Goal: Find specific page/section: Find specific page/section

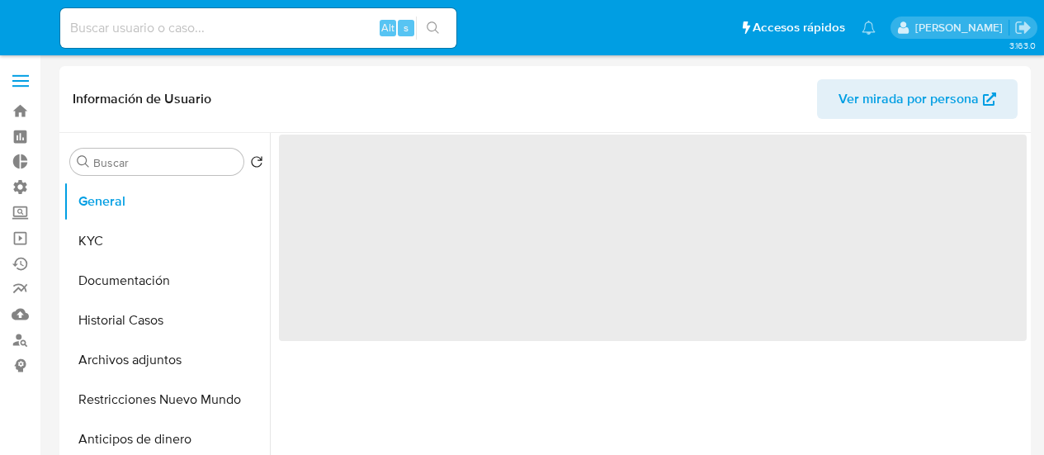
select select "10"
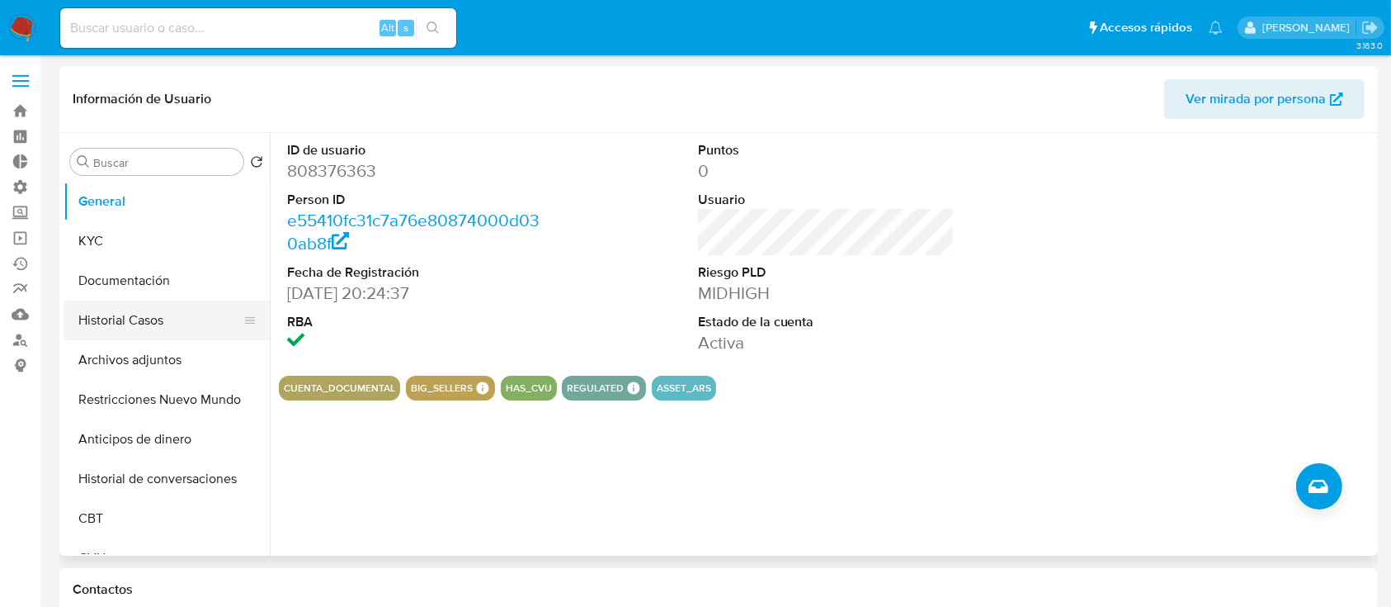
click at [155, 317] on button "Historial Casos" at bounding box center [160, 320] width 193 height 40
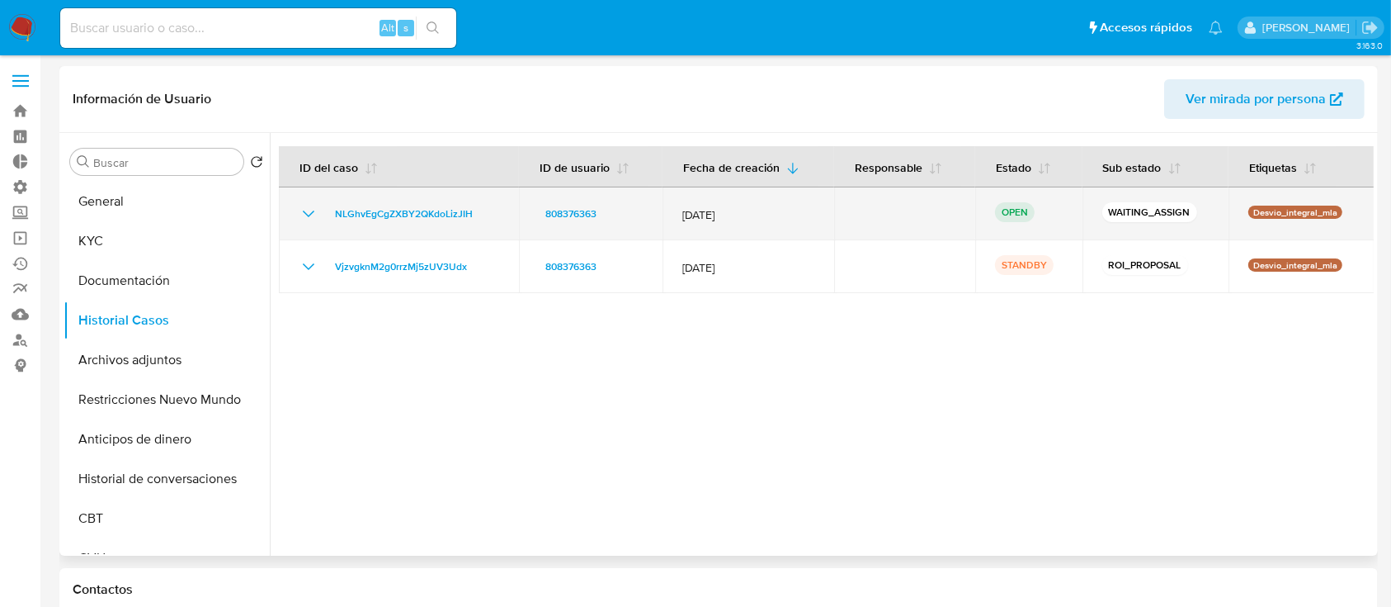
click at [308, 209] on icon "Mostrar/Ocultar" at bounding box center [309, 214] width 20 height 20
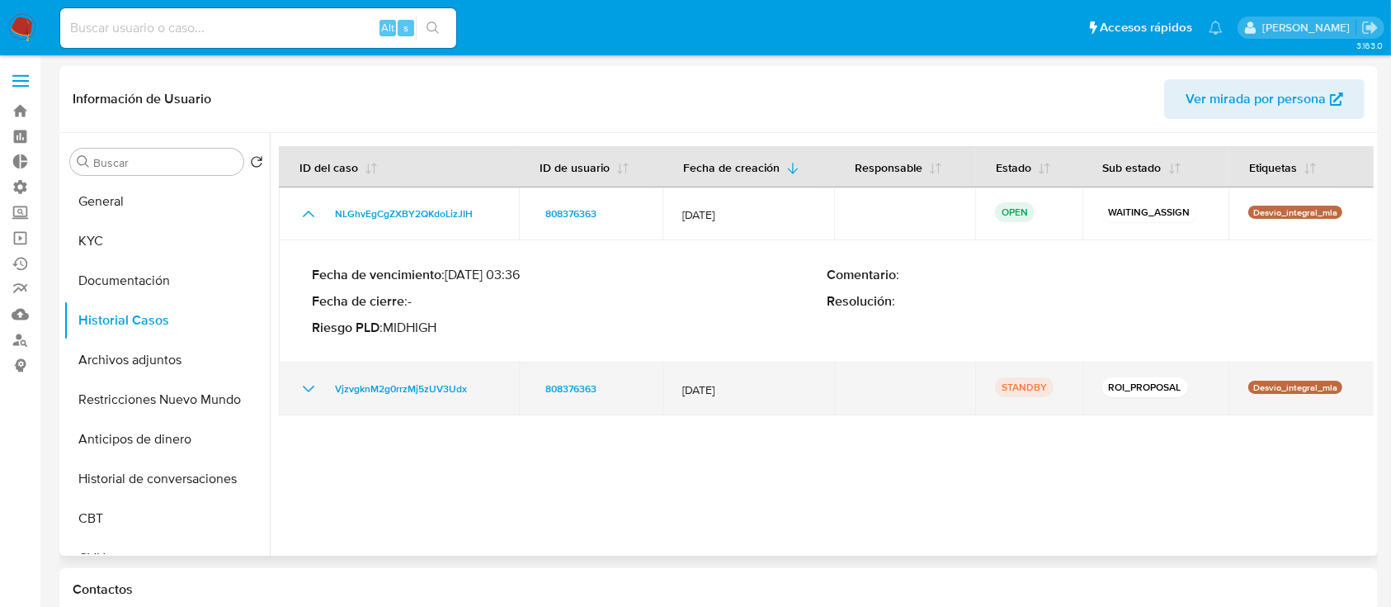
click at [311, 386] on icon "Mostrar/Ocultar" at bounding box center [309, 389] width 20 height 20
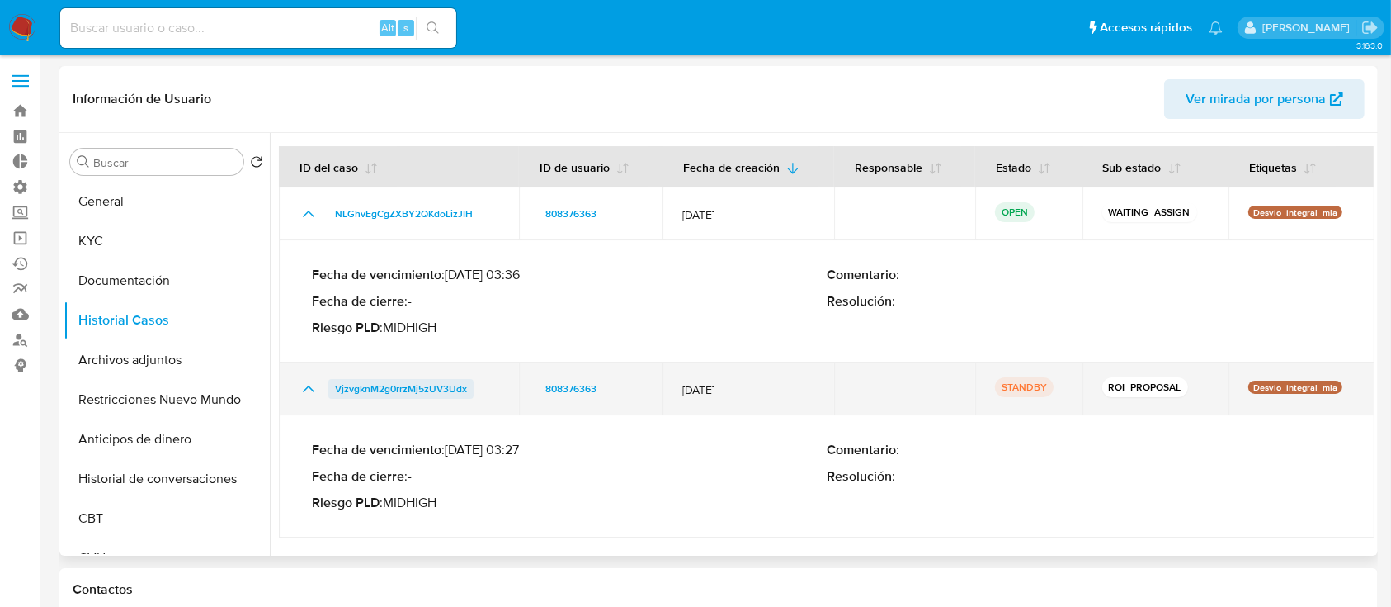
click at [411, 389] on span "VjzvgknM2g0rrzMj5zUV3Udx" at bounding box center [401, 389] width 132 height 20
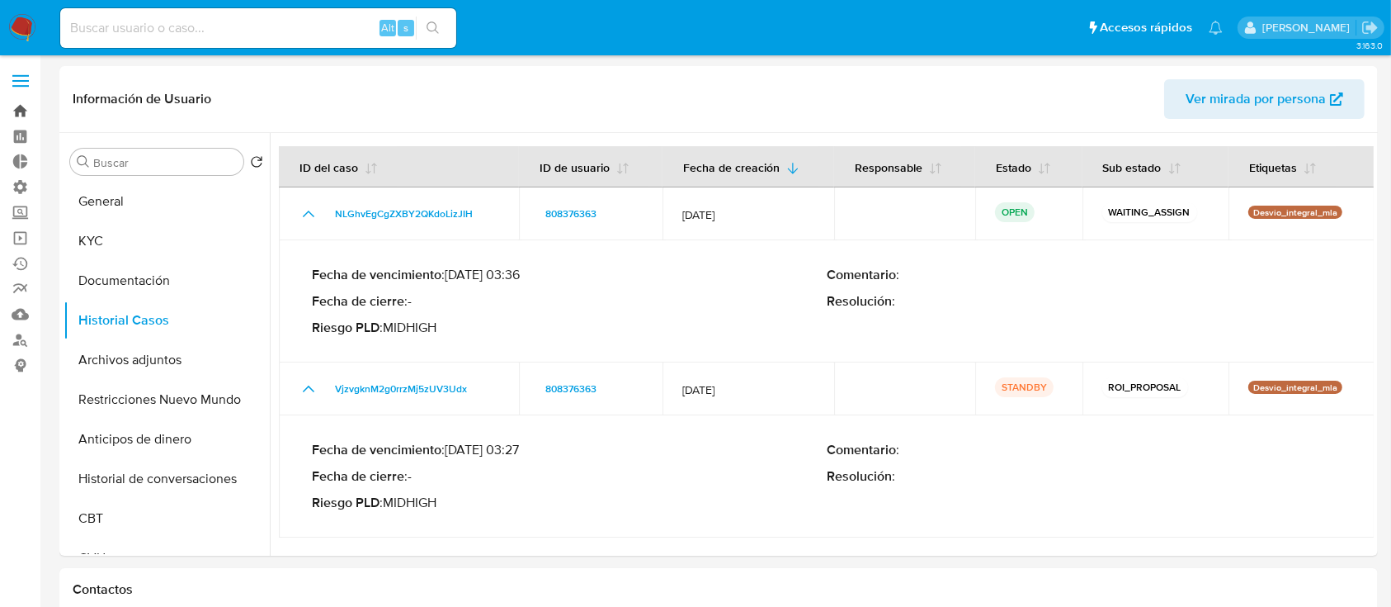
click at [7, 119] on link "Bandeja" at bounding box center [98, 111] width 196 height 26
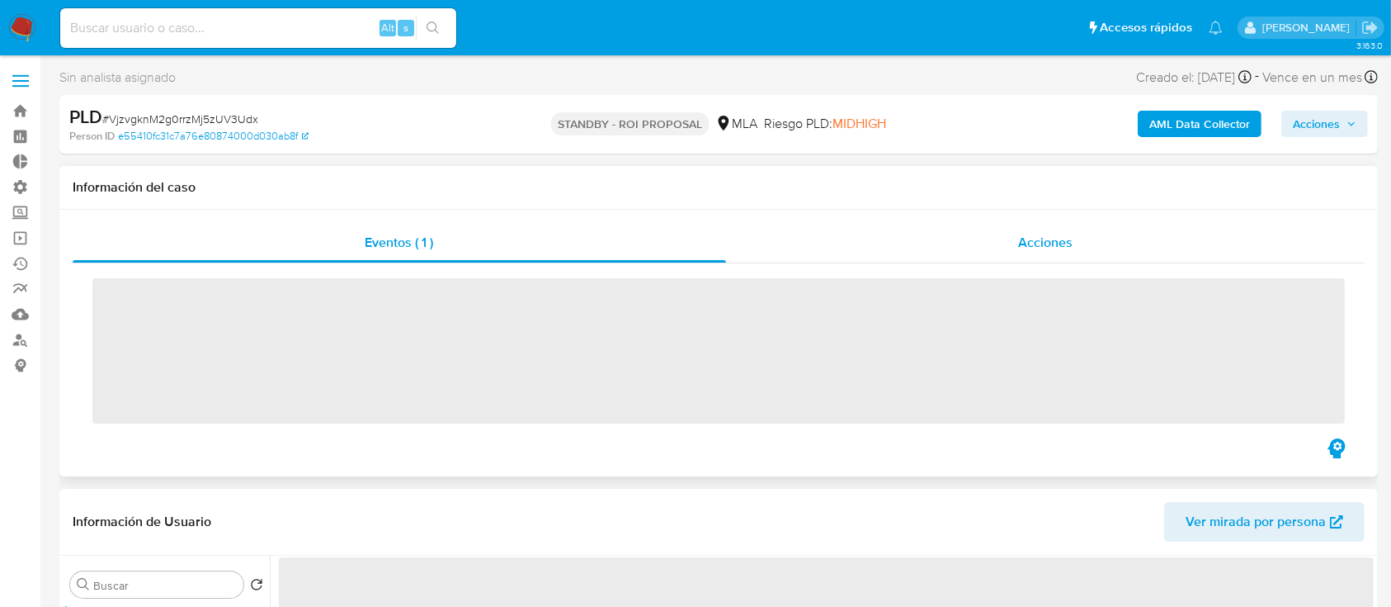
click at [1028, 234] on span "Acciones" at bounding box center [1045, 242] width 54 height 19
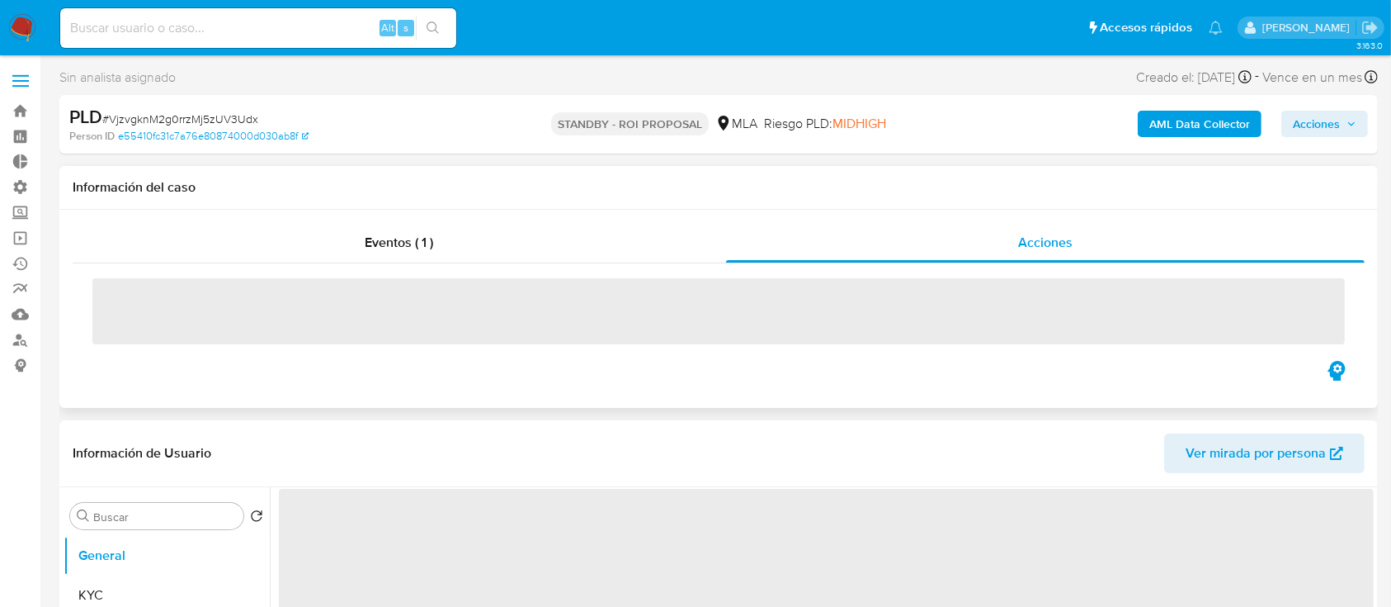
select select "10"
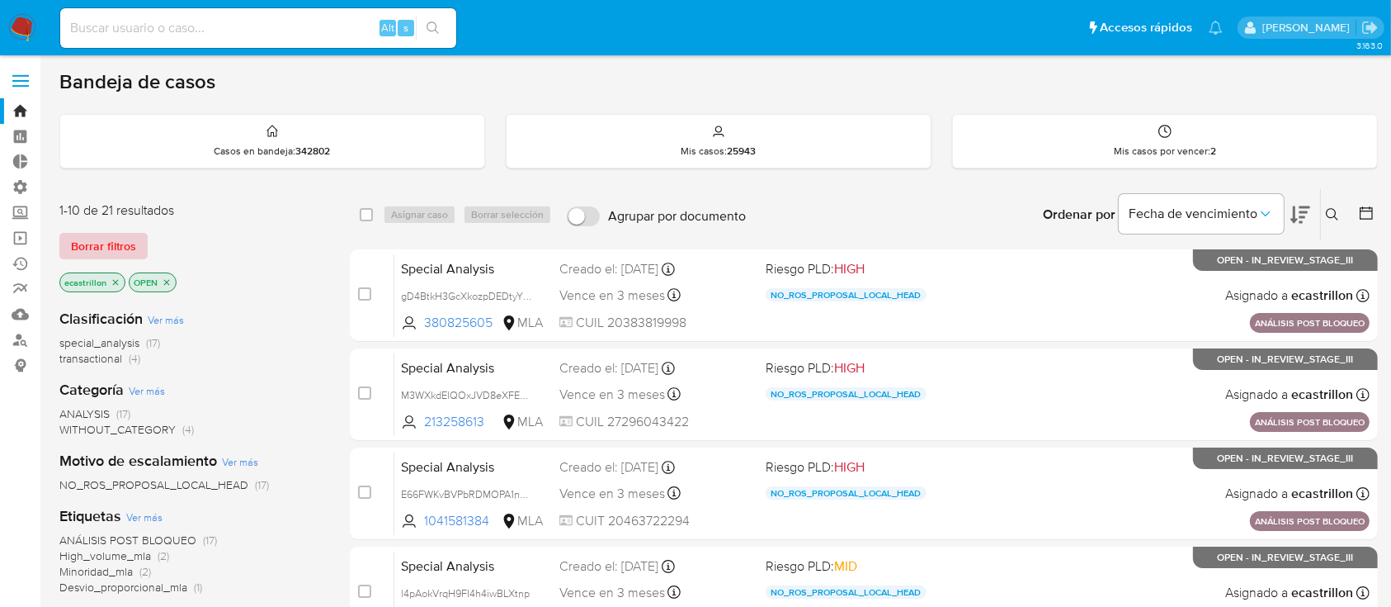
click at [110, 241] on span "Borrar filtros" at bounding box center [103, 245] width 65 height 23
click at [328, 26] on input at bounding box center [258, 27] width 396 height 21
paste input "712813956"
type input "712813956"
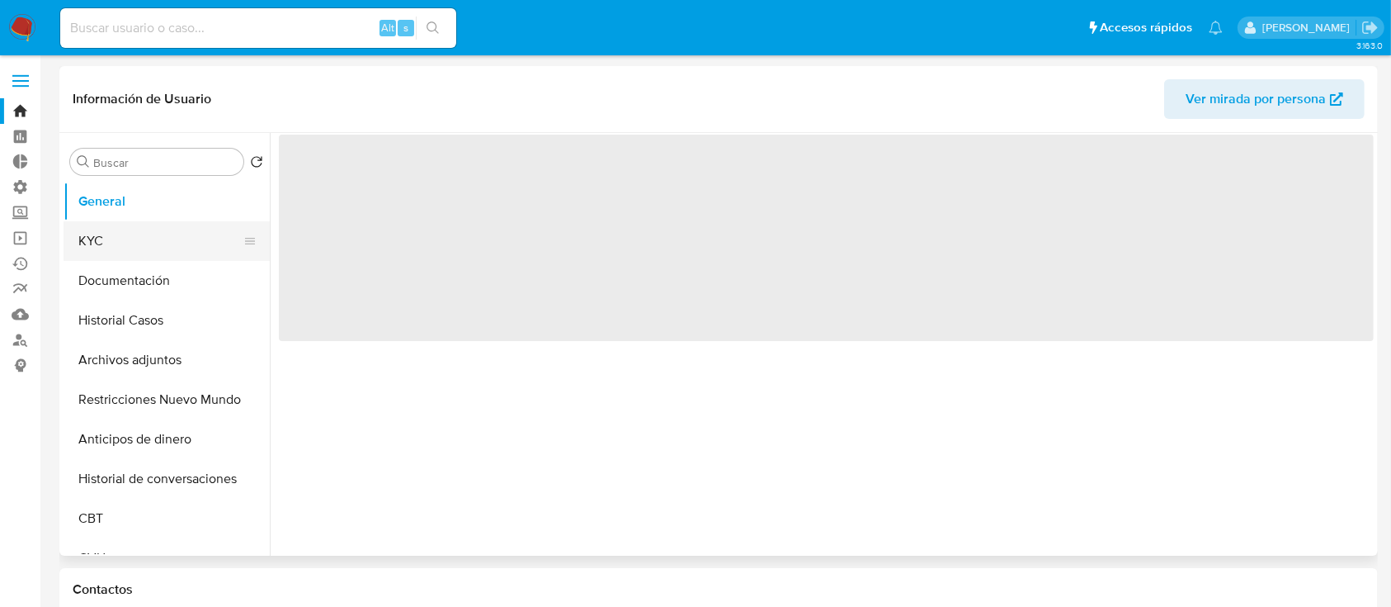
select select "10"
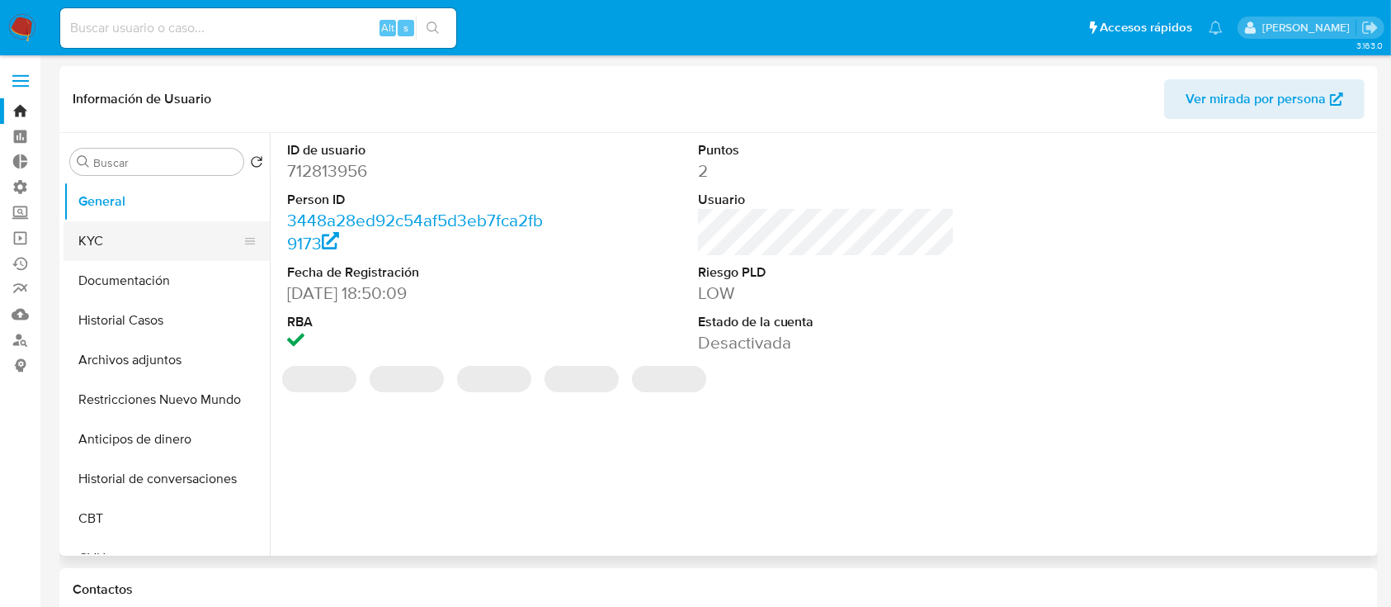
click at [143, 234] on button "KYC" at bounding box center [160, 241] width 193 height 40
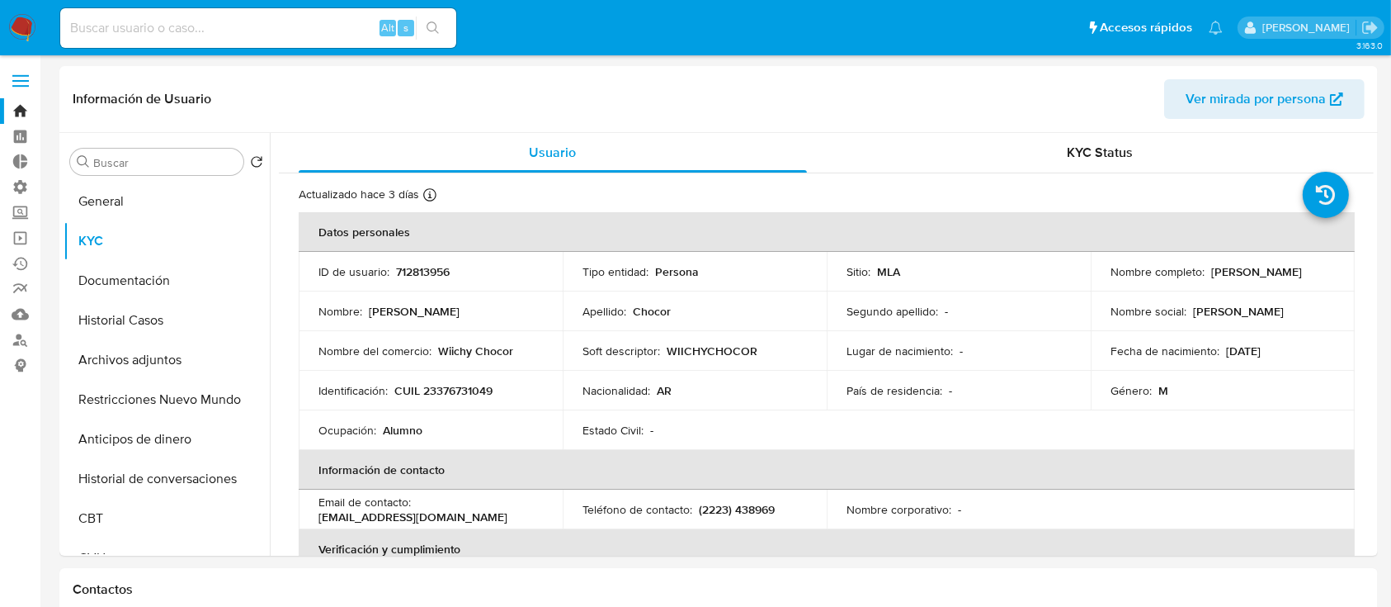
click at [273, 36] on input at bounding box center [258, 27] width 396 height 21
paste input "304466524"
type input "304466524"
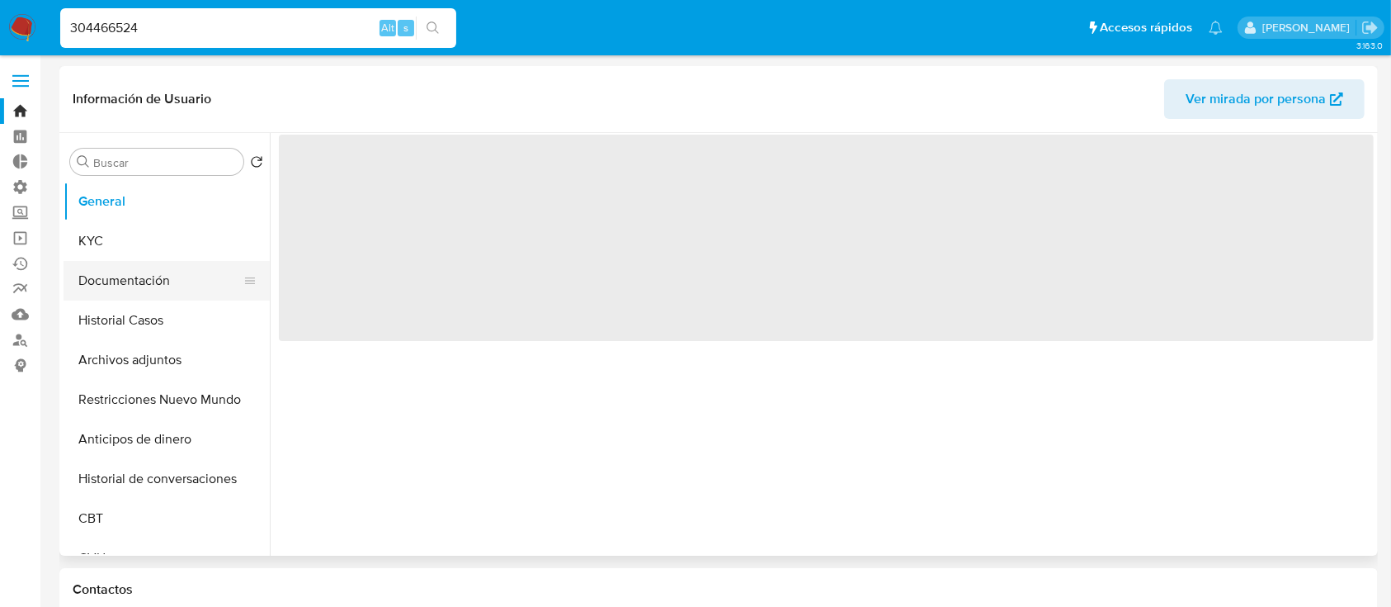
select select "10"
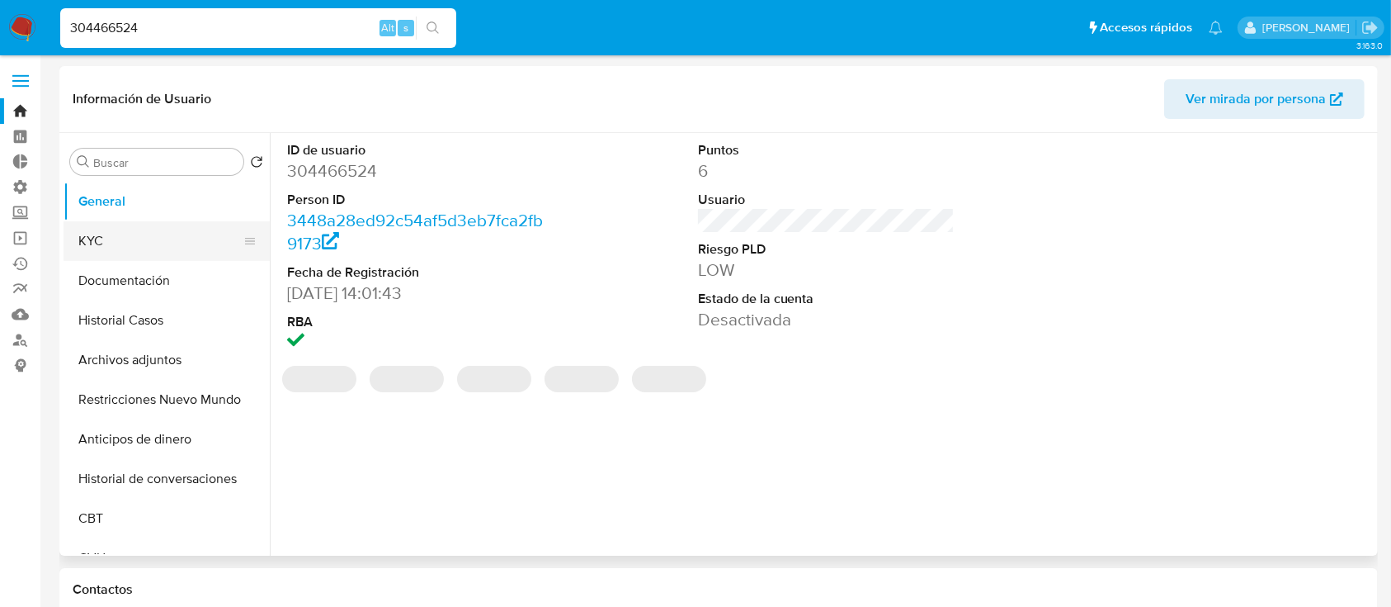
click at [122, 248] on button "KYC" at bounding box center [160, 241] width 193 height 40
